Goal: Navigation & Orientation: Find specific page/section

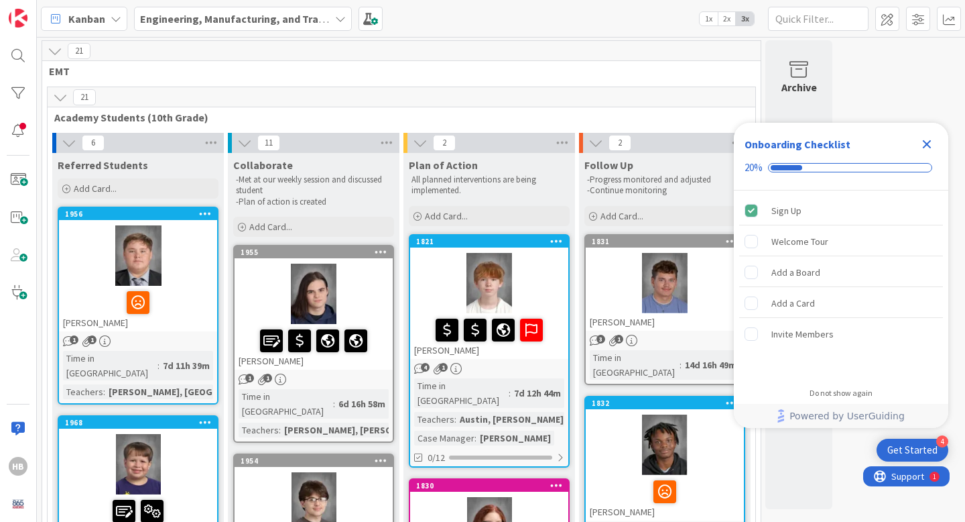
click at [926, 147] on icon "Close Checklist" at bounding box center [927, 144] width 16 height 16
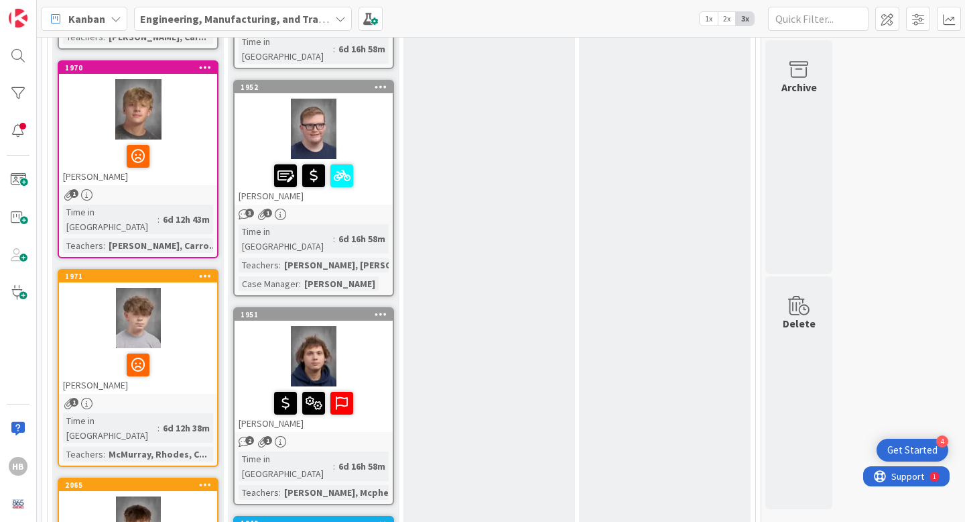
scroll to position [769, 0]
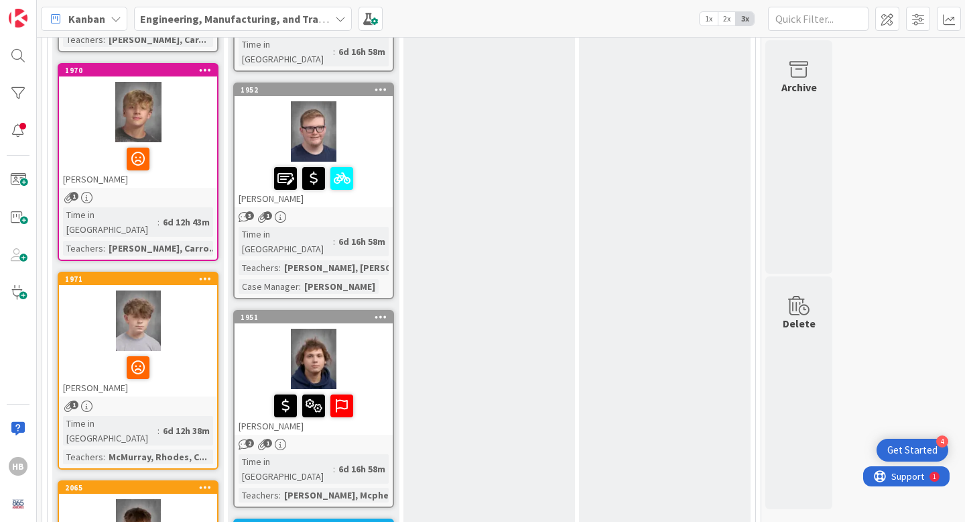
click at [197, 353] on div at bounding box center [138, 367] width 150 height 28
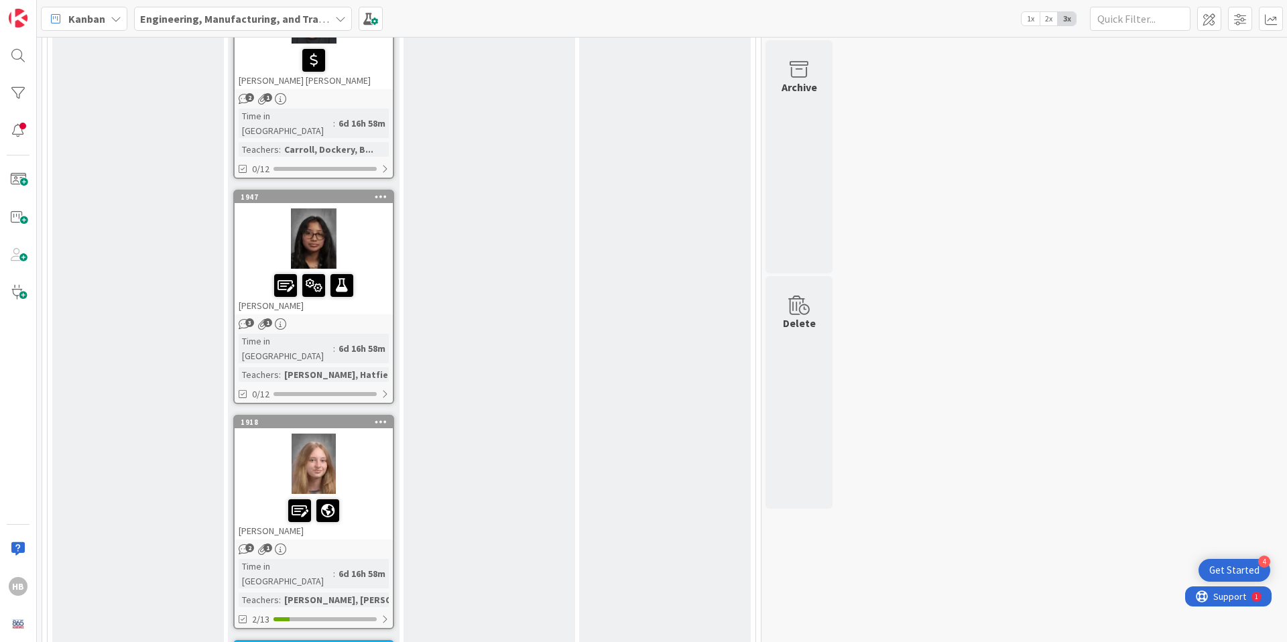
scroll to position [1601, 0]
